Goal: Navigation & Orientation: Find specific page/section

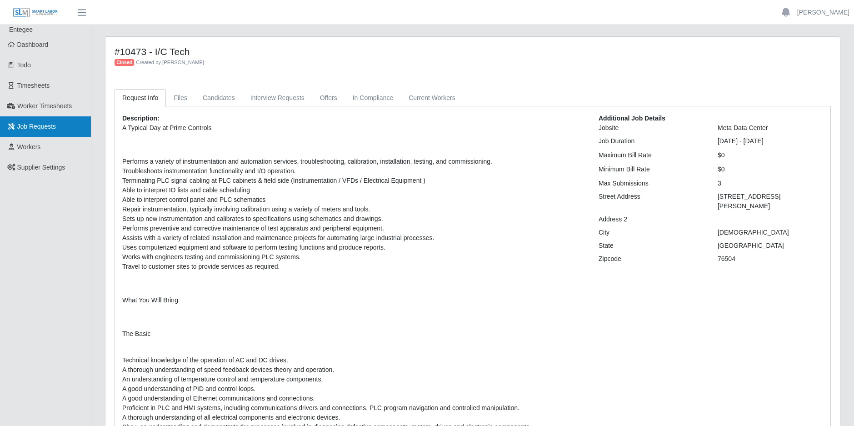
click at [40, 128] on span "Job Requests" at bounding box center [36, 126] width 39 height 7
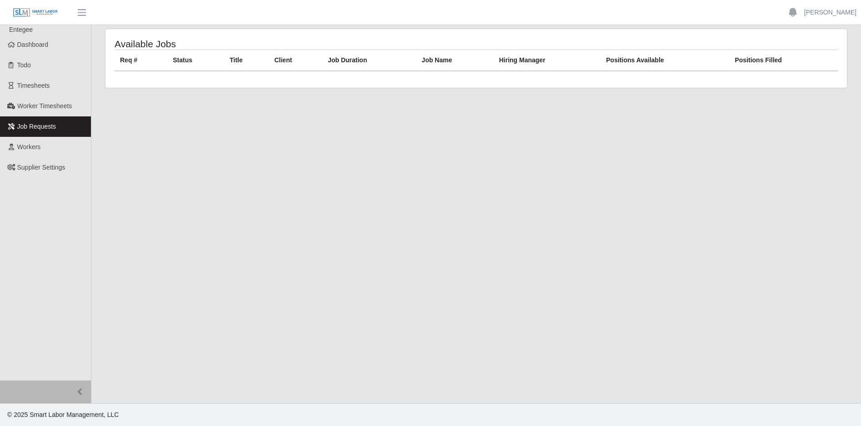
click at [35, 127] on span "Job Requests" at bounding box center [36, 126] width 39 height 7
click at [30, 46] on span "Dashboard" at bounding box center [32, 44] width 31 height 7
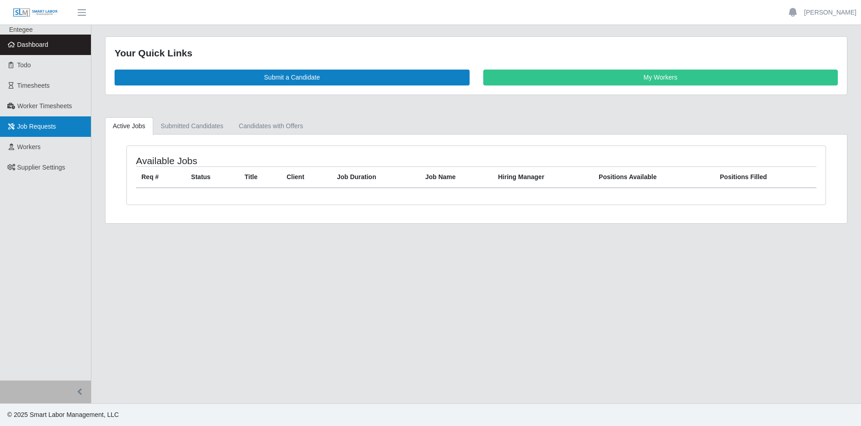
click at [42, 123] on span "Job Requests" at bounding box center [36, 126] width 39 height 7
